Goal: Information Seeking & Learning: Learn about a topic

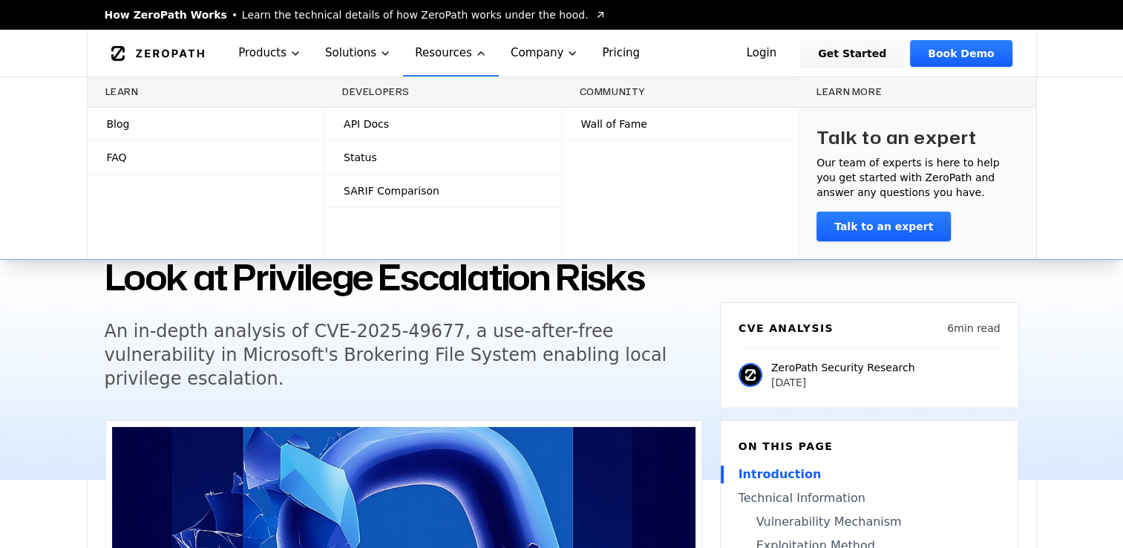
click at [128, 129] on link "Blog" at bounding box center [206, 124] width 237 height 33
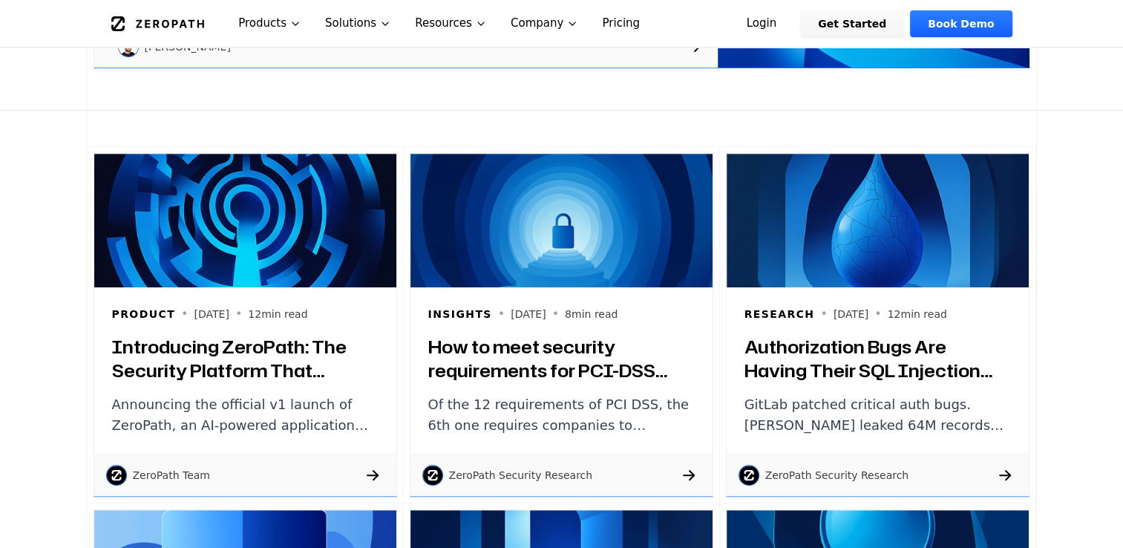
scroll to position [668, 0]
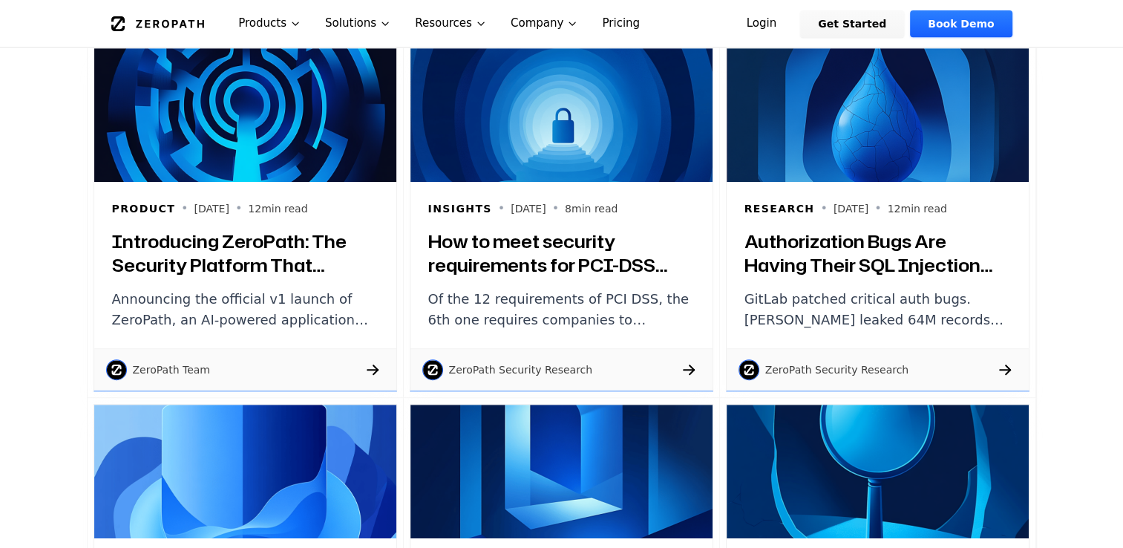
click at [232, 258] on h3 "Introducing ZeroPath: The Security Platform That Actually Understands Your Code" at bounding box center [245, 253] width 267 height 48
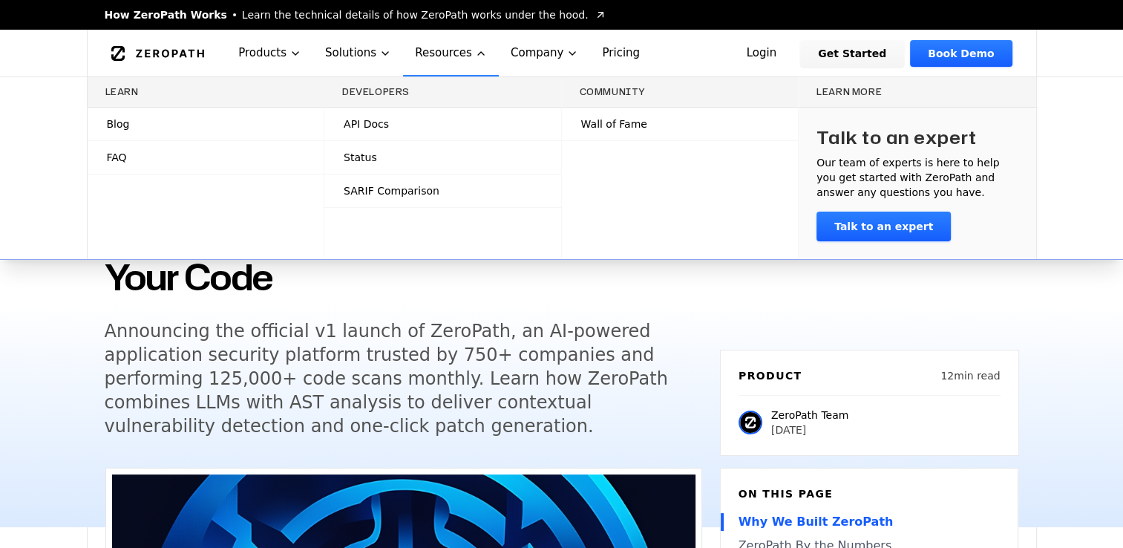
click at [359, 157] on span "Status" at bounding box center [360, 157] width 33 height 15
click at [120, 162] on span "FAQ" at bounding box center [117, 157] width 20 height 15
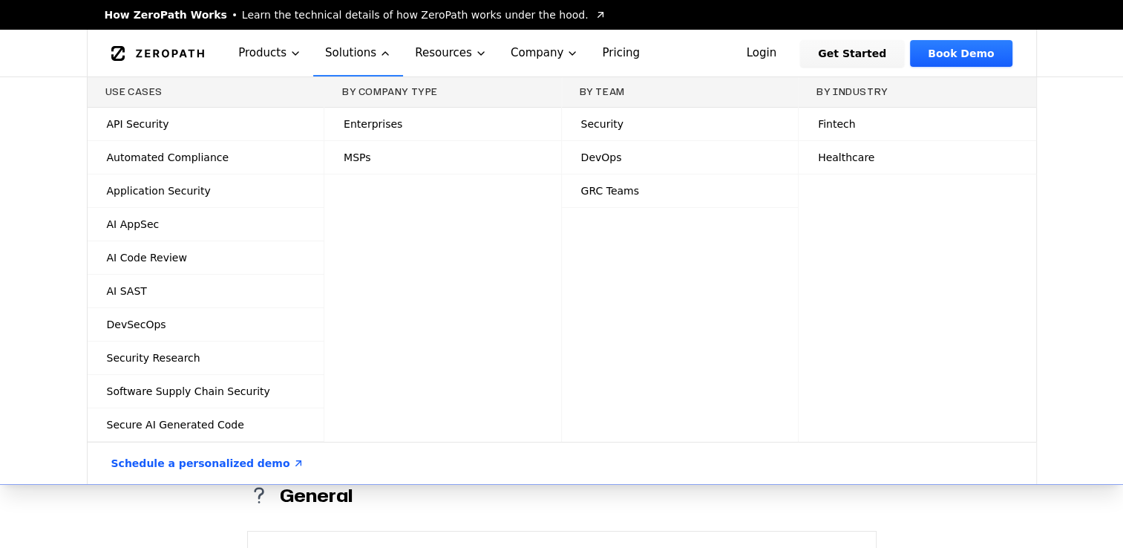
click at [382, 53] on icon "Global" at bounding box center [385, 53] width 6 height 3
click at [214, 191] on link "Application Security" at bounding box center [206, 190] width 237 height 33
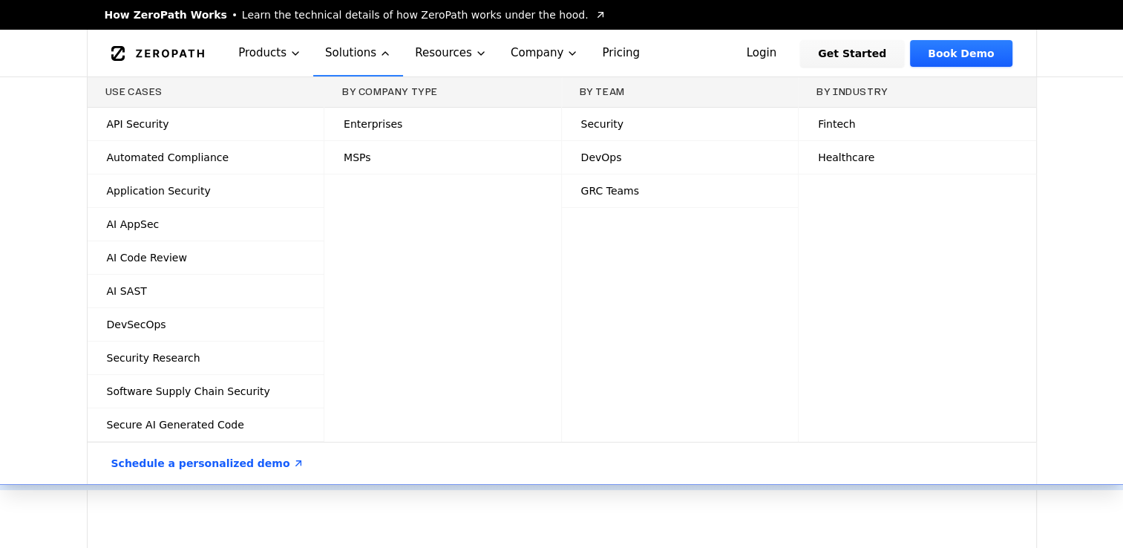
click at [165, 327] on link "DevSecOps" at bounding box center [206, 324] width 237 height 33
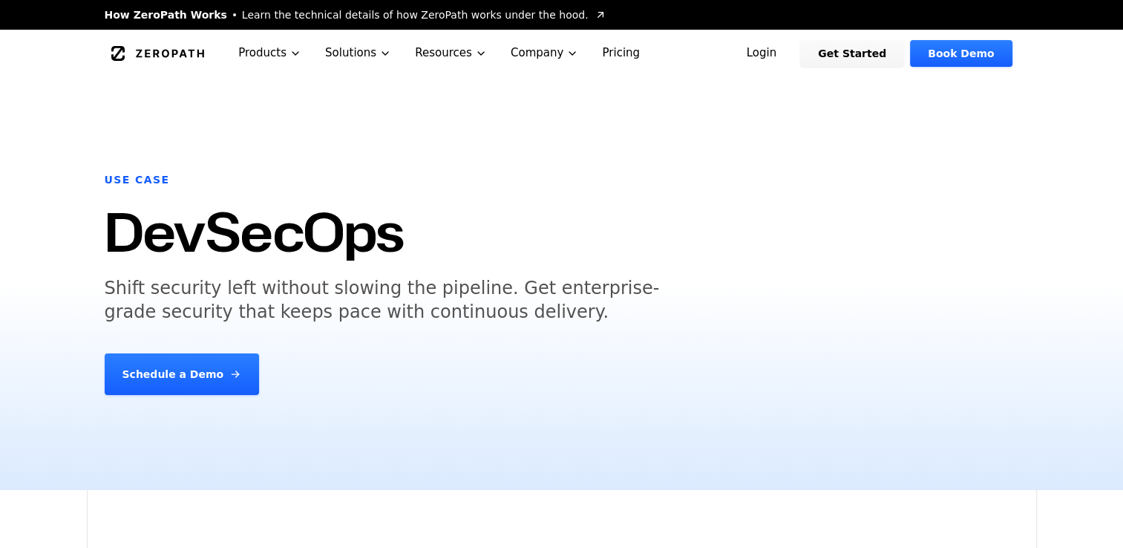
click at [172, 366] on link "Schedule a Demo" at bounding box center [182, 374] width 155 height 42
click at [866, 48] on link "Get Started" at bounding box center [852, 53] width 104 height 27
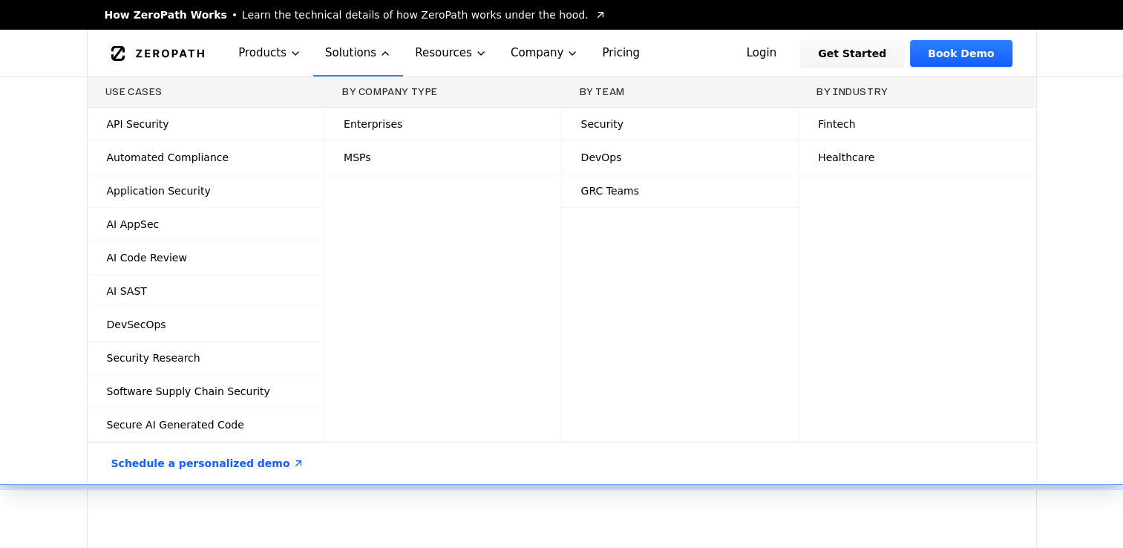
click at [170, 394] on span "Software Supply Chain Security" at bounding box center [188, 391] width 163 height 15
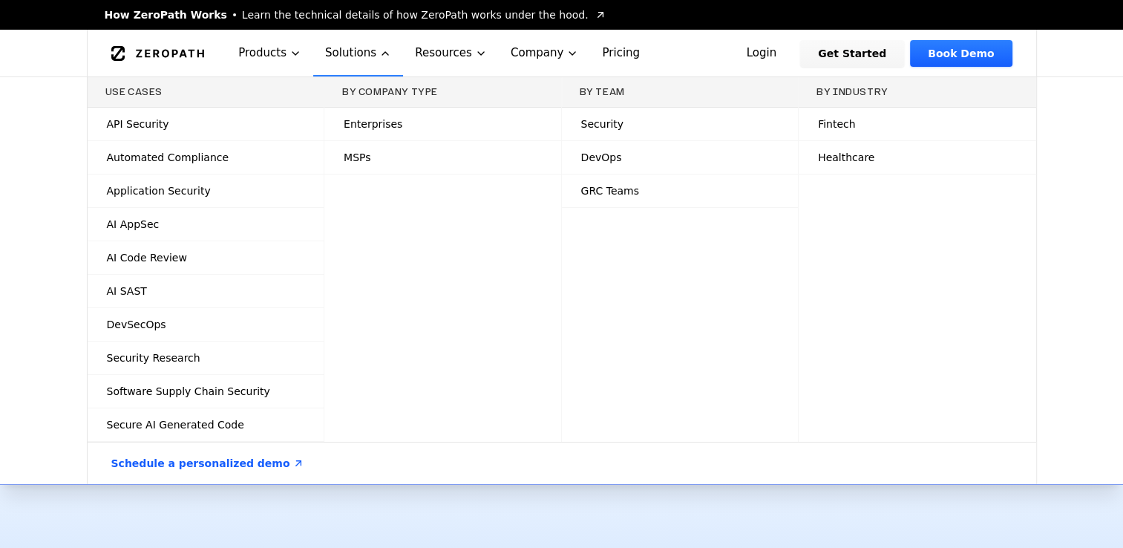
click at [153, 347] on link "Security Research" at bounding box center [206, 358] width 237 height 33
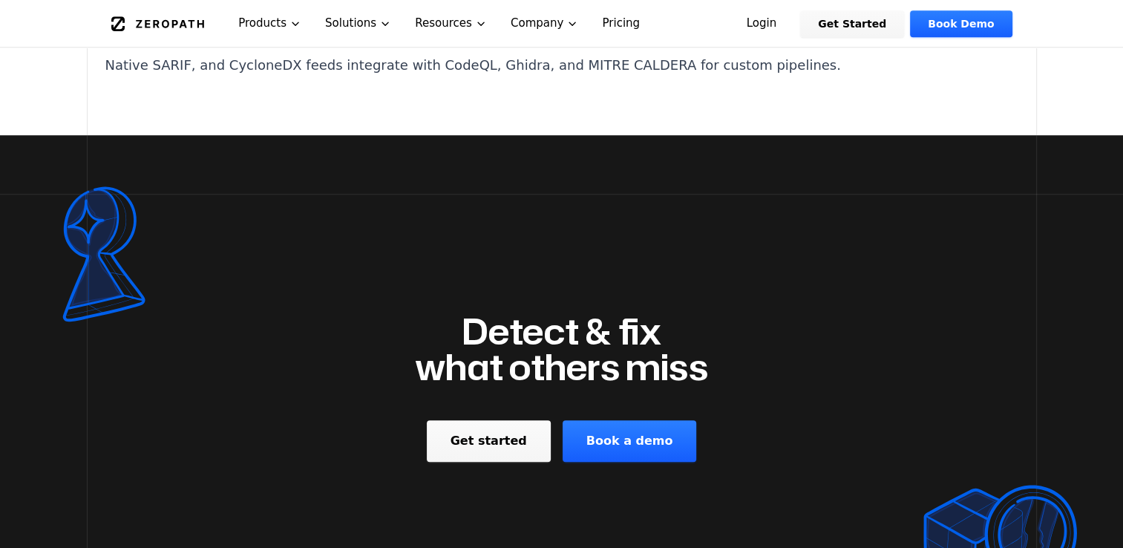
scroll to position [1188, 0]
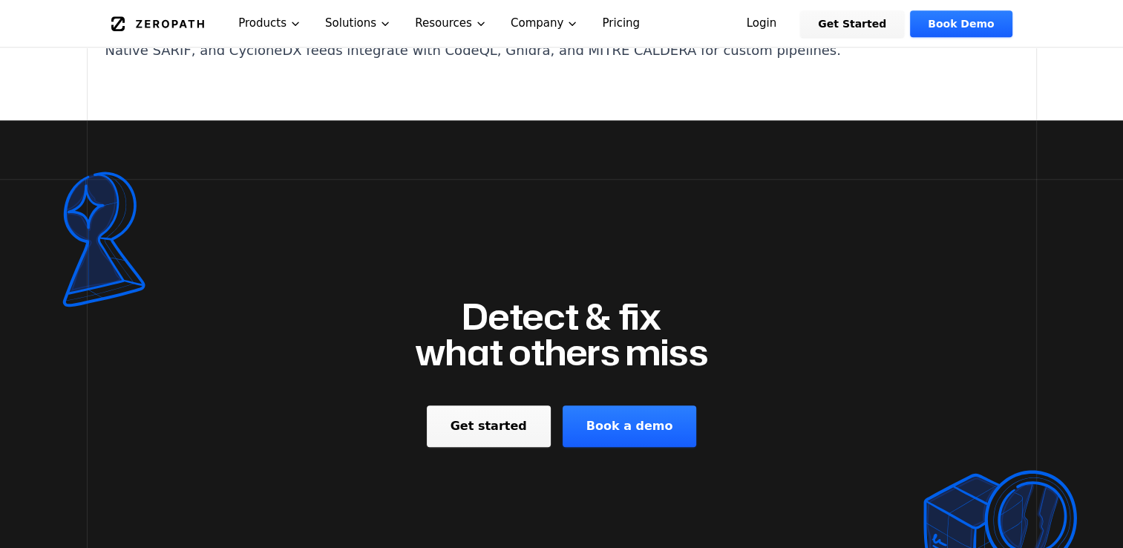
click at [630, 432] on link "Book a demo" at bounding box center [630, 426] width 134 height 42
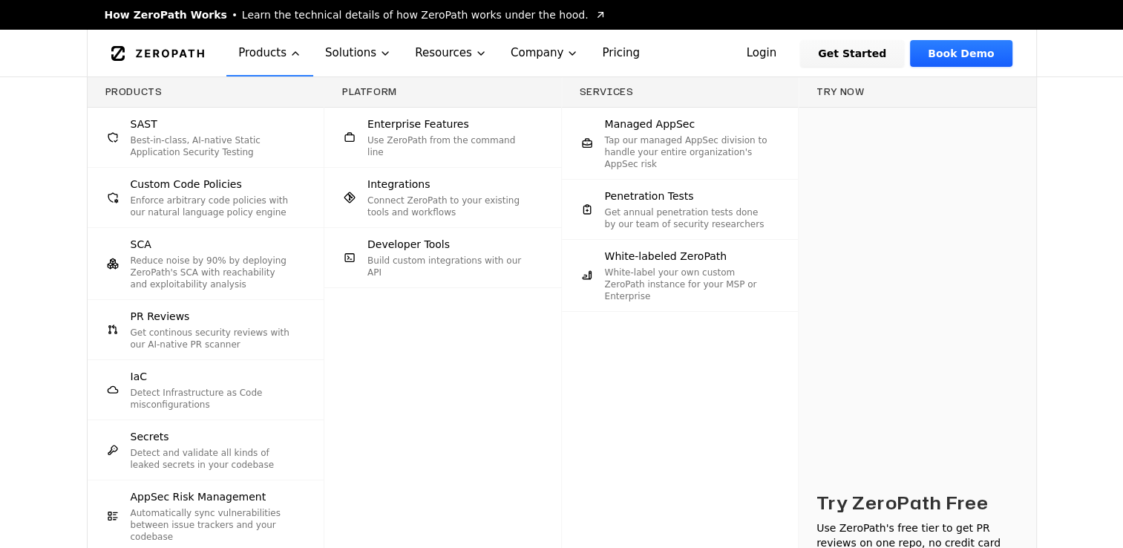
click at [684, 197] on span "Penetration Tests" at bounding box center [649, 196] width 89 height 15
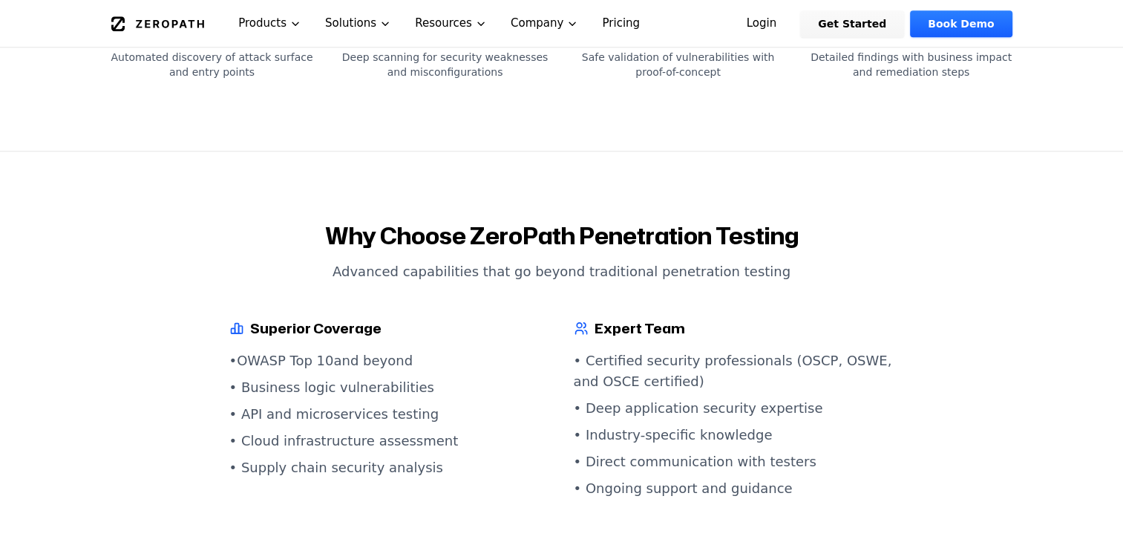
scroll to position [1485, 0]
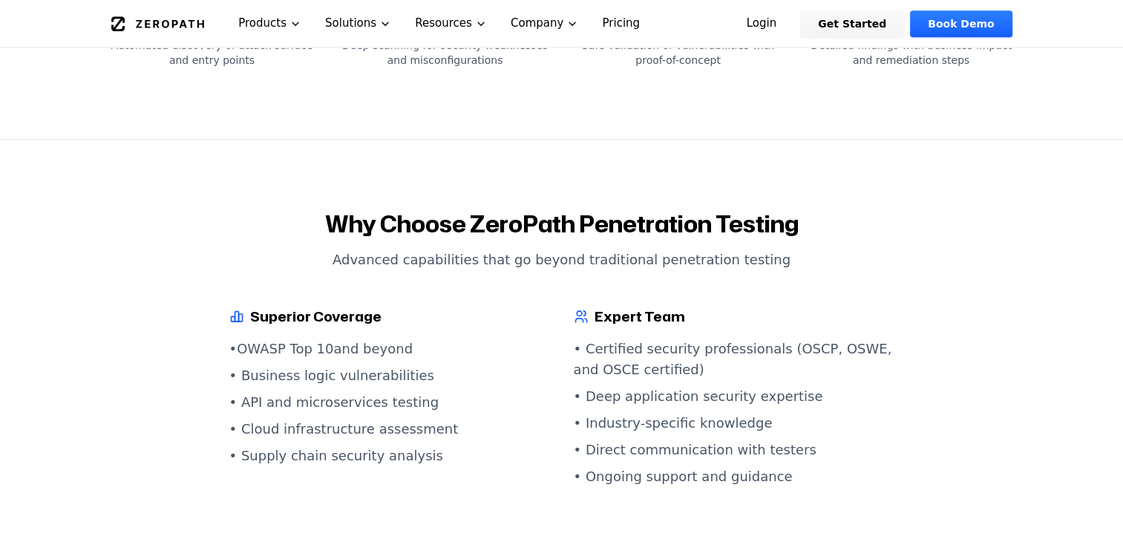
click at [44, 218] on section "Why Choose ZeroPath Penetration Testing Advanced capabilities that go beyond tr…" at bounding box center [561, 349] width 1123 height 419
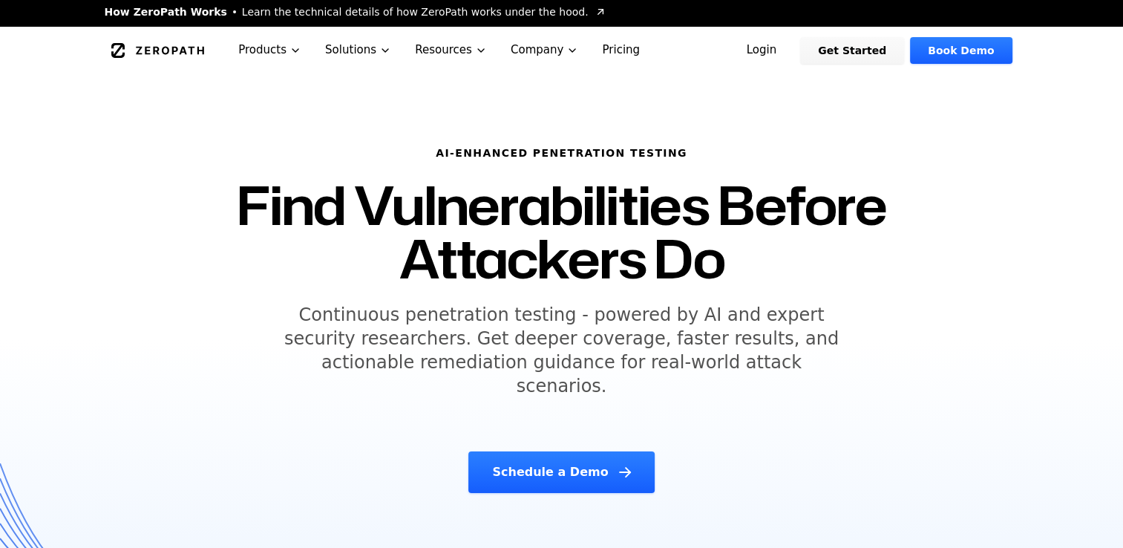
scroll to position [0, 0]
